Goal: Information Seeking & Learning: Learn about a topic

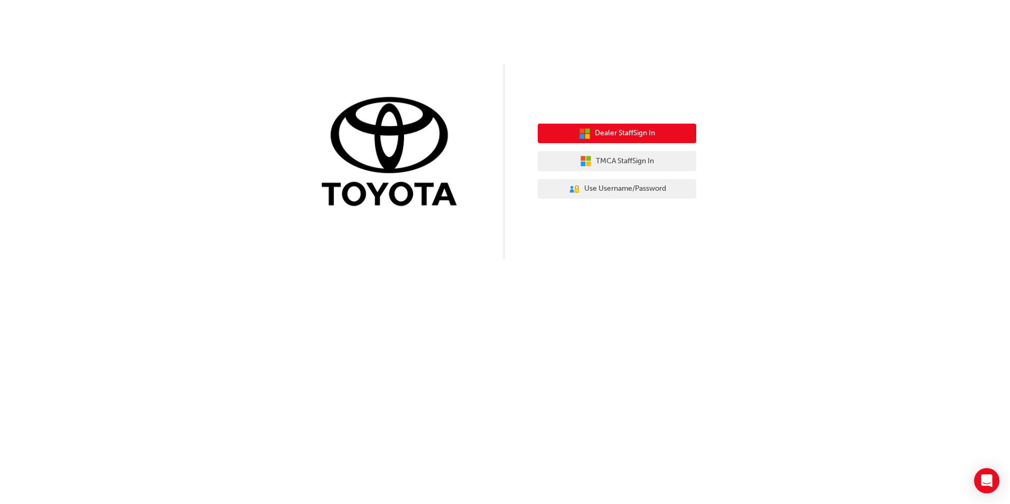
click at [579, 134] on icon "button" at bounding box center [585, 134] width 12 height 12
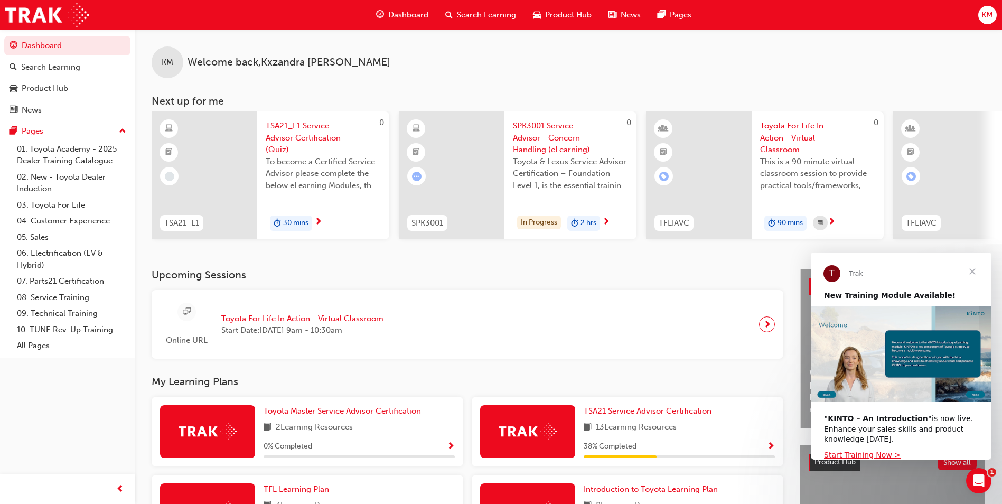
click at [471, 15] on span "Search Learning" at bounding box center [486, 15] width 59 height 12
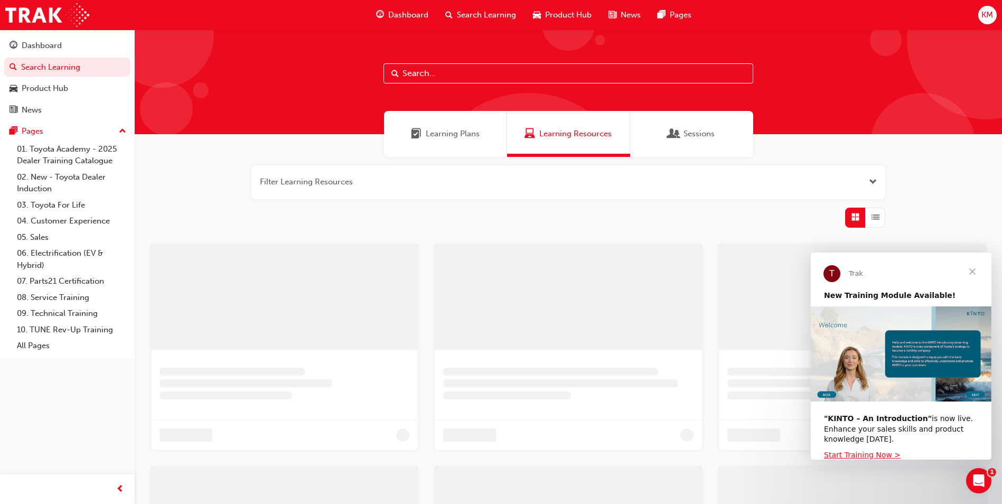
click at [450, 71] on input "text" at bounding box center [569, 73] width 370 height 20
